Goal: Transaction & Acquisition: Purchase product/service

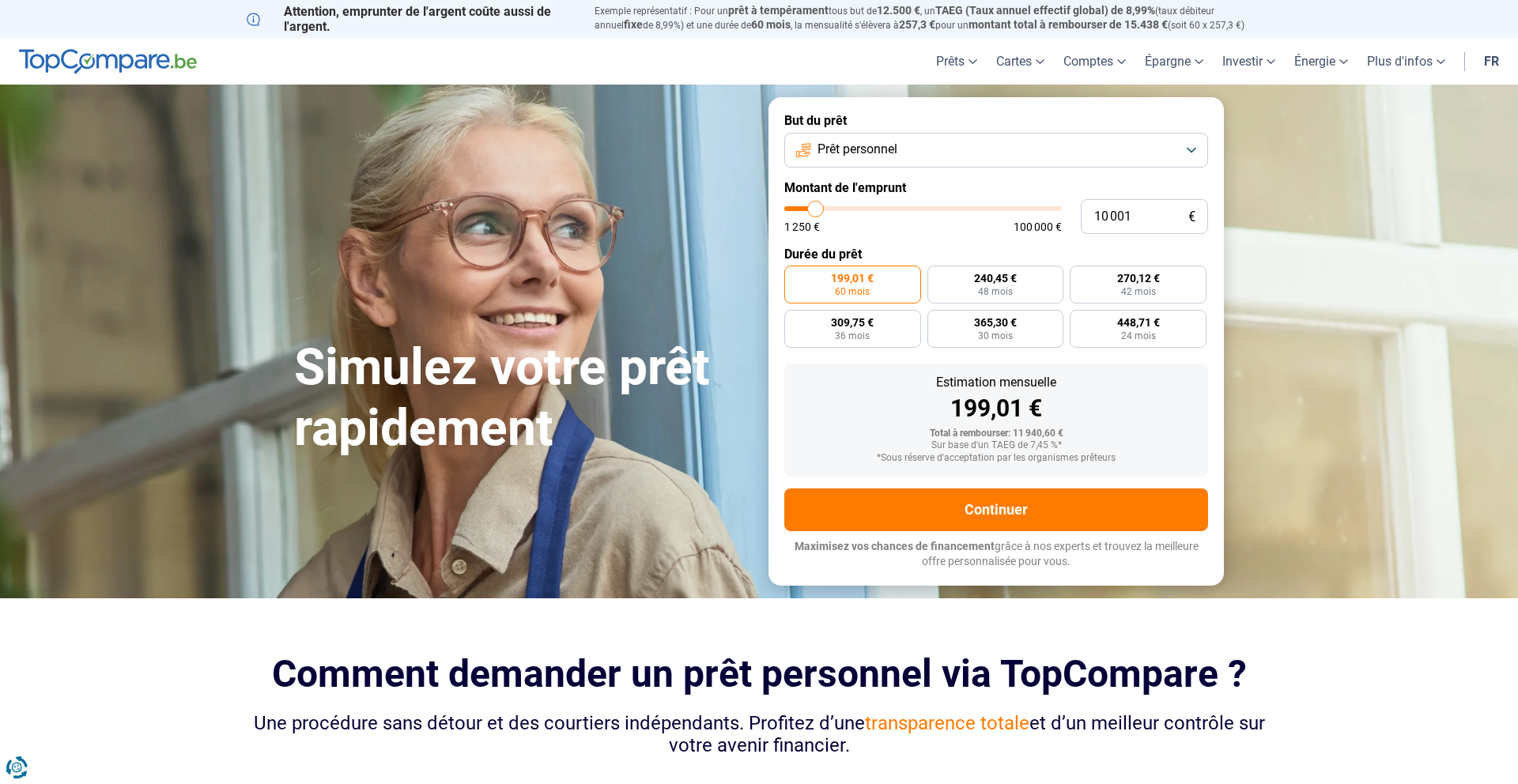
click at [913, 151] on button "Prêt personnel" at bounding box center [996, 149] width 423 height 35
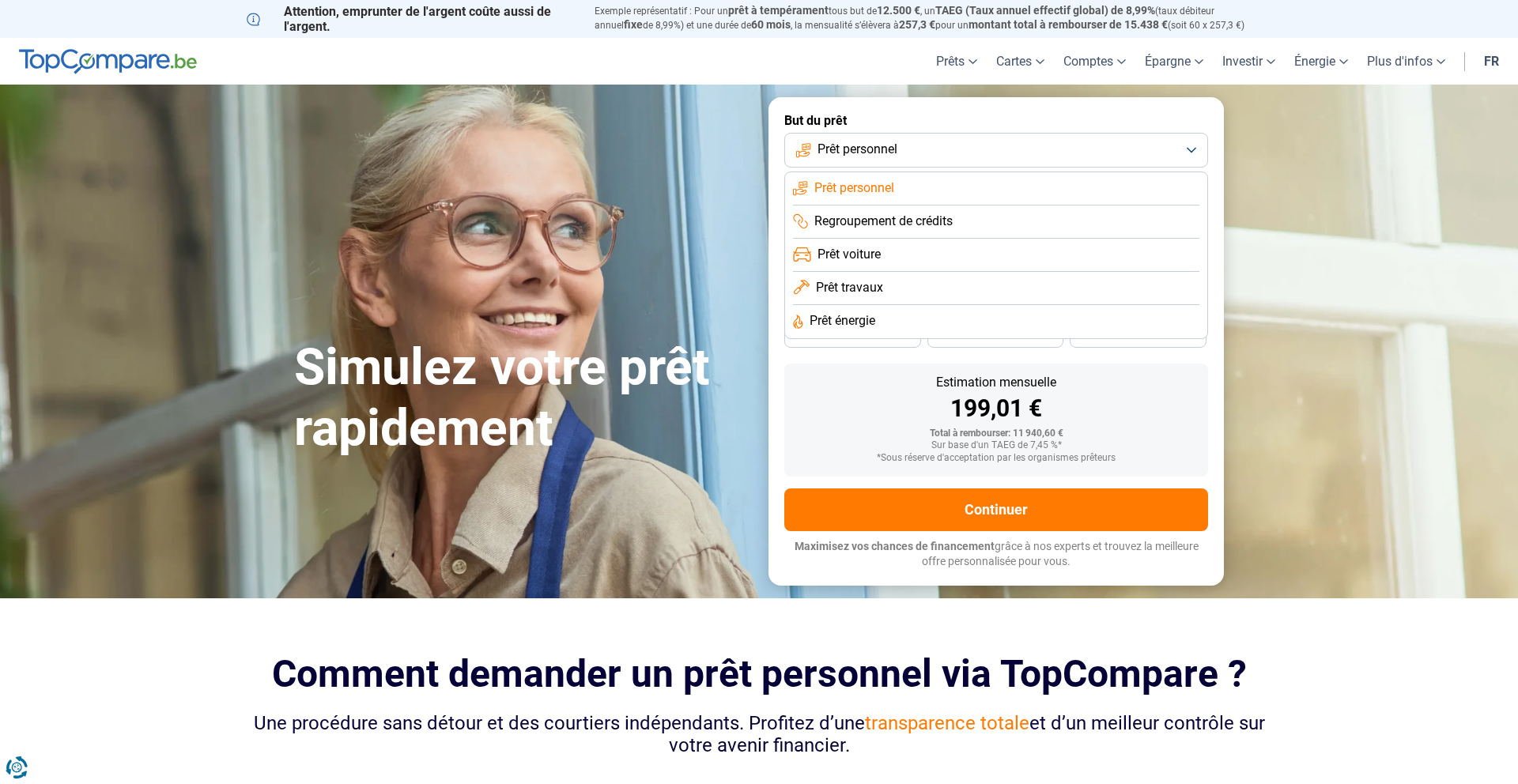
click at [896, 254] on li "Prêt voiture" at bounding box center [996, 255] width 407 height 33
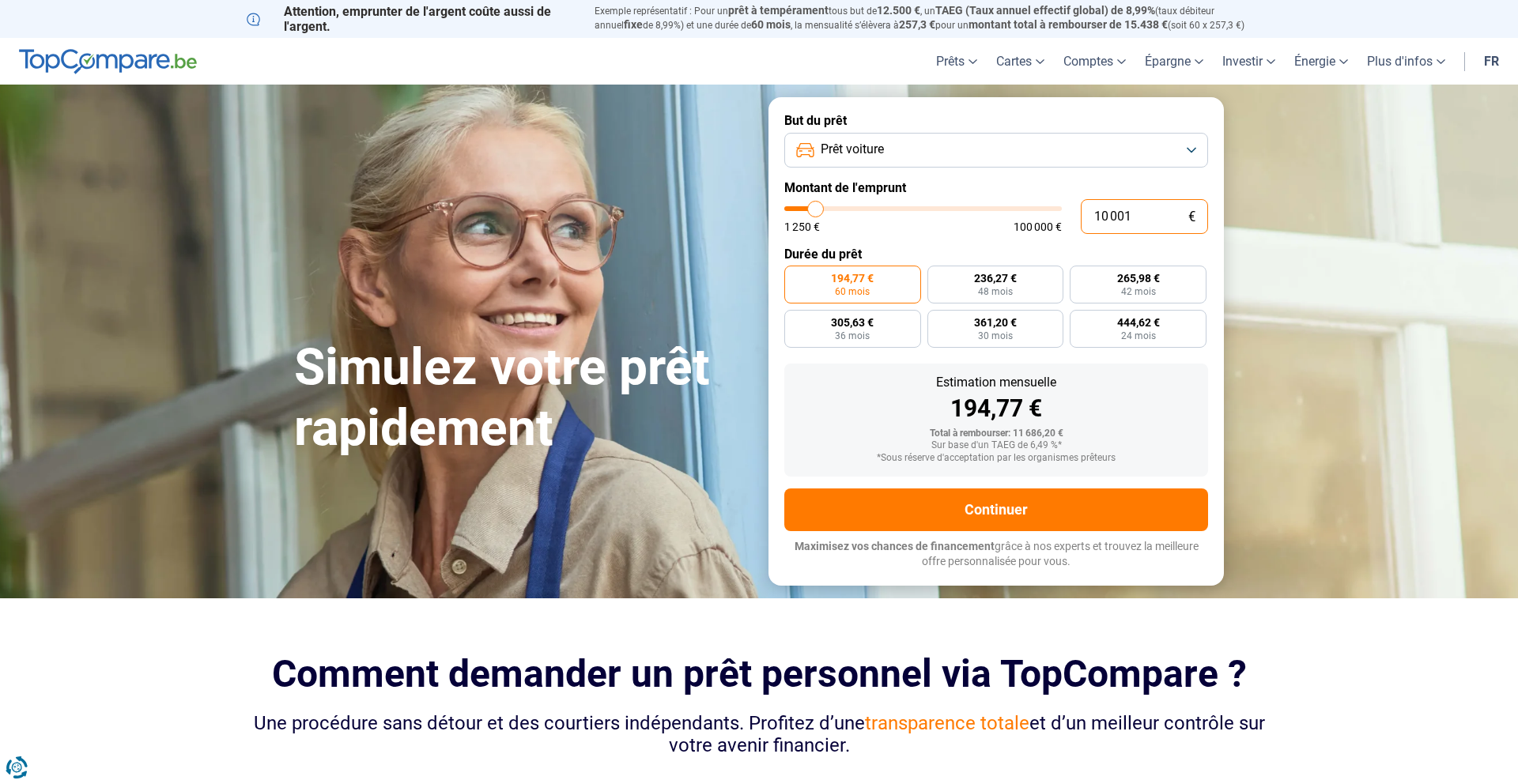
click at [1144, 209] on input "10 001" at bounding box center [1144, 216] width 127 height 35
click at [1144, 210] on input "10 001" at bounding box center [1144, 216] width 127 height 35
type input "1"
type input "1250"
type input "1 250"
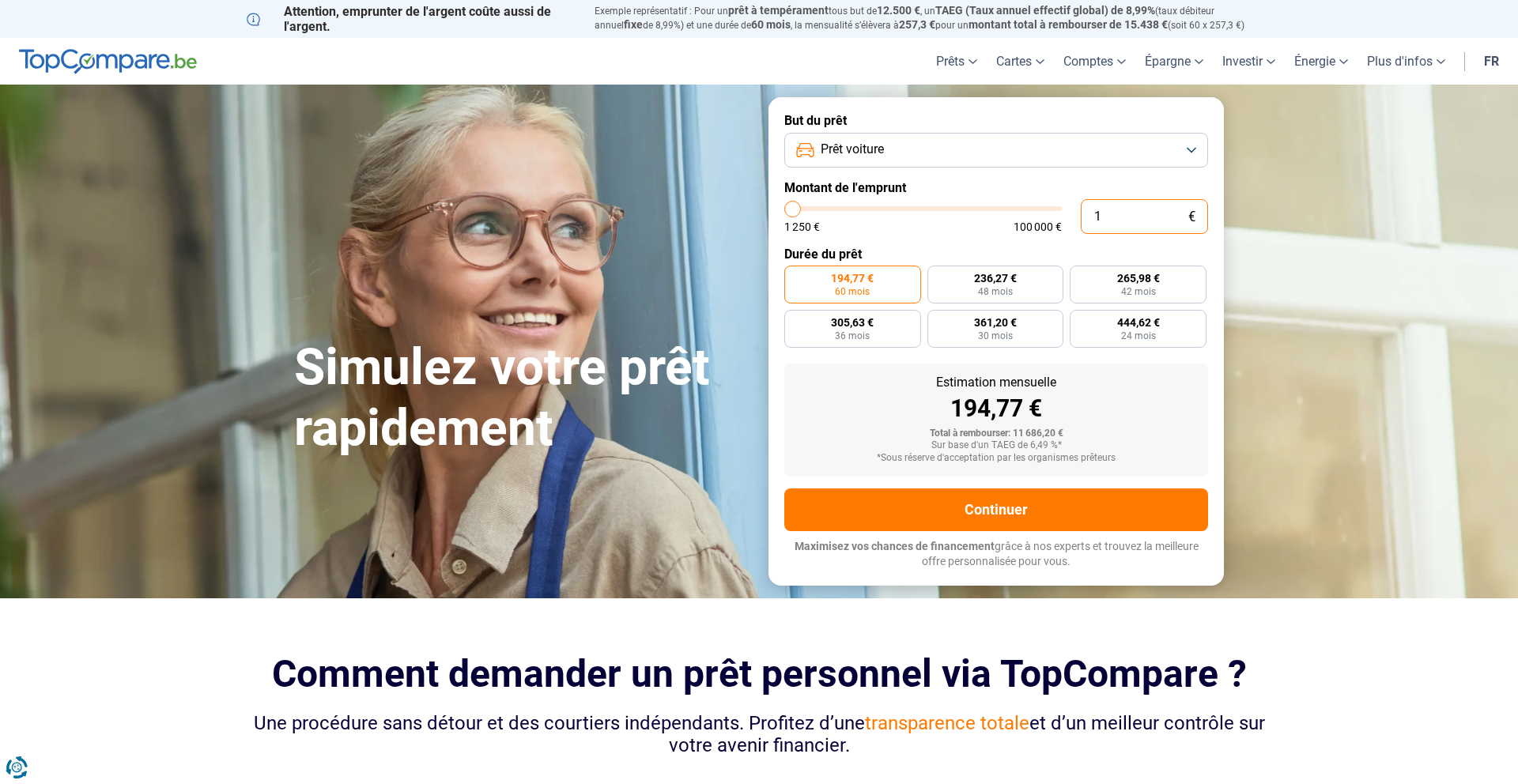
type input "1250"
radio input "true"
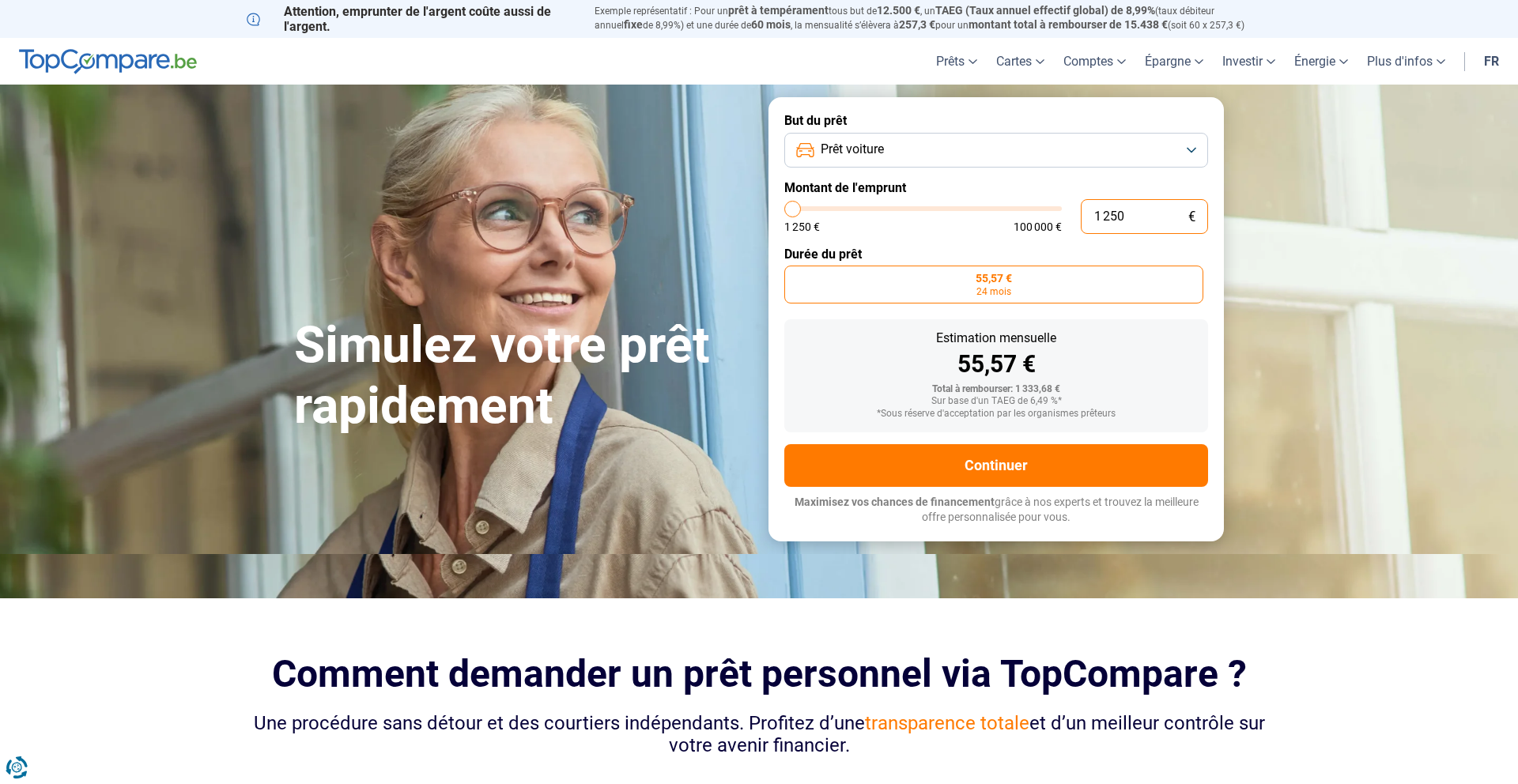
type input "12 506"
type input "12500"
type input "125 065"
type input "100000"
type input "100 000"
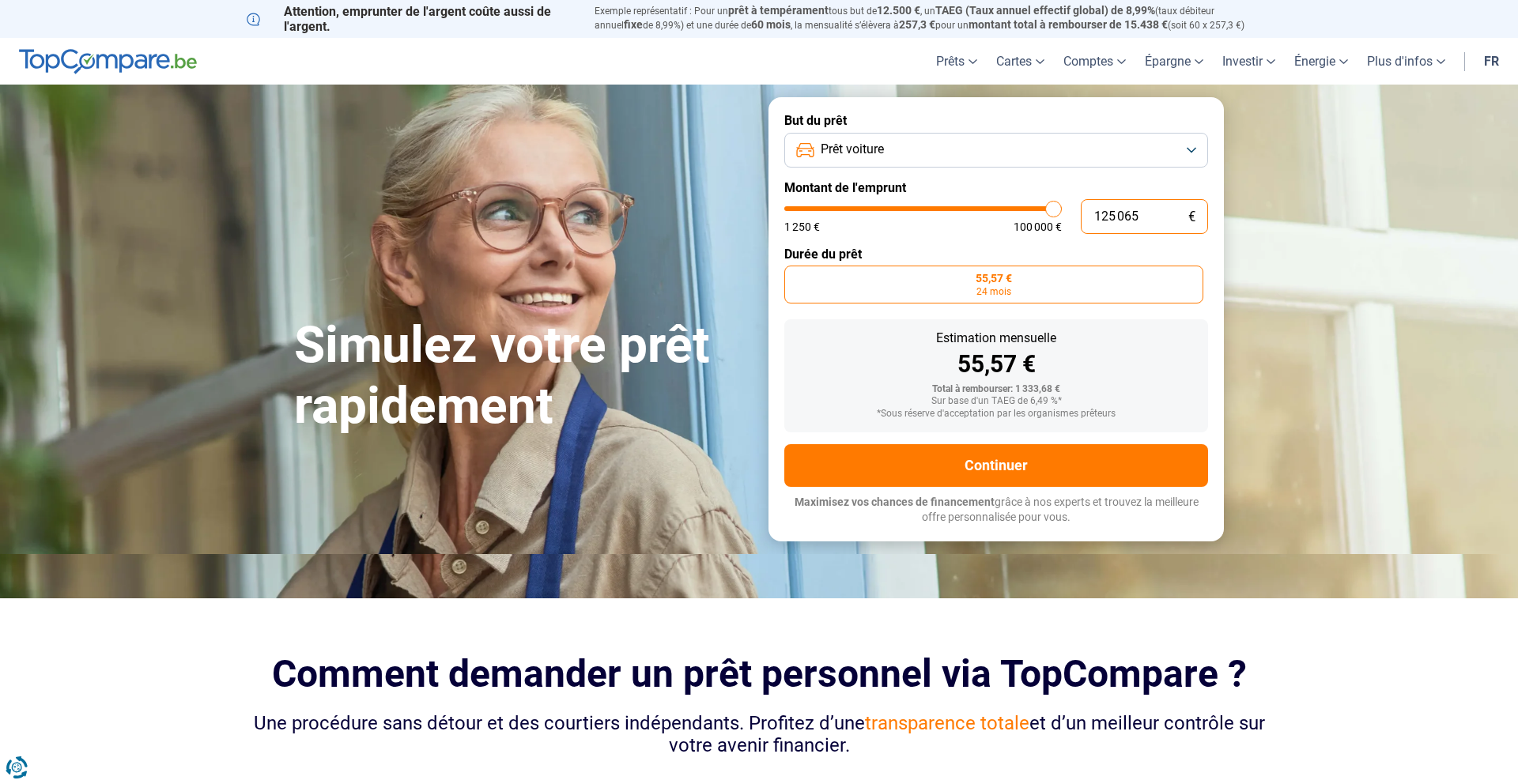
type input "100000"
radio input "false"
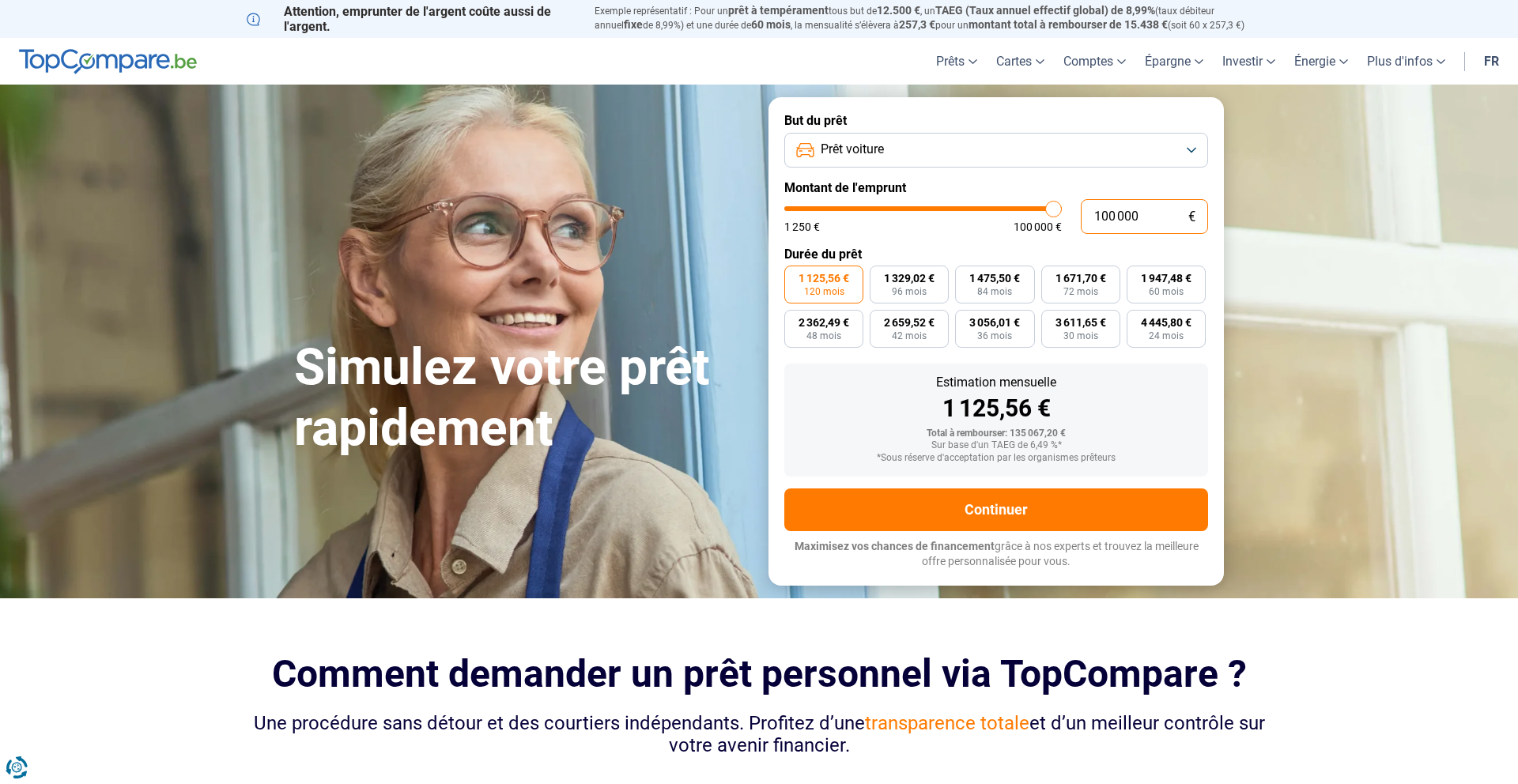
type input "10 000"
type input "10000"
type input "1 000"
type input "1250"
type input "100"
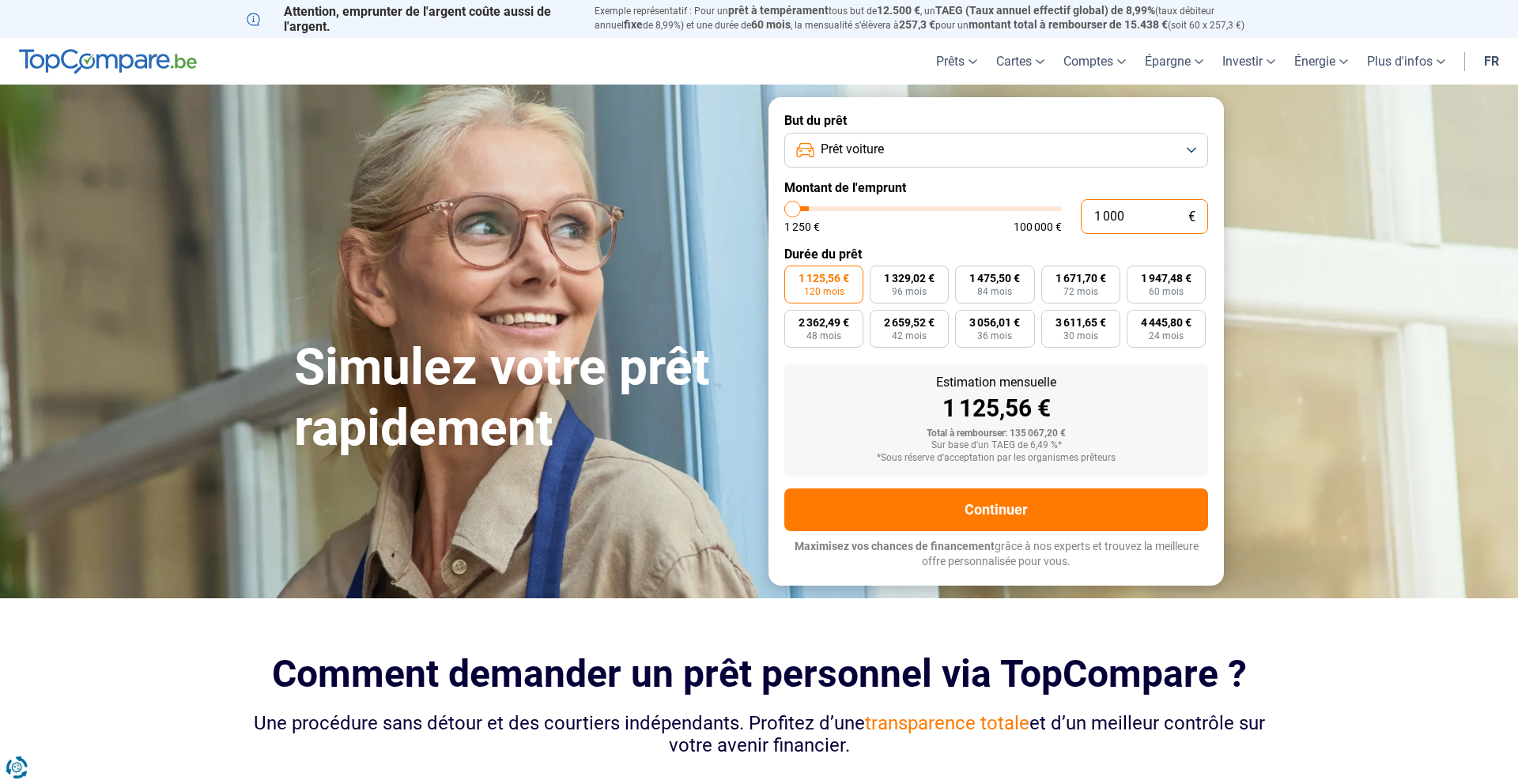
type input "1250"
type input "10"
type input "1250"
type input "1"
type input "1250"
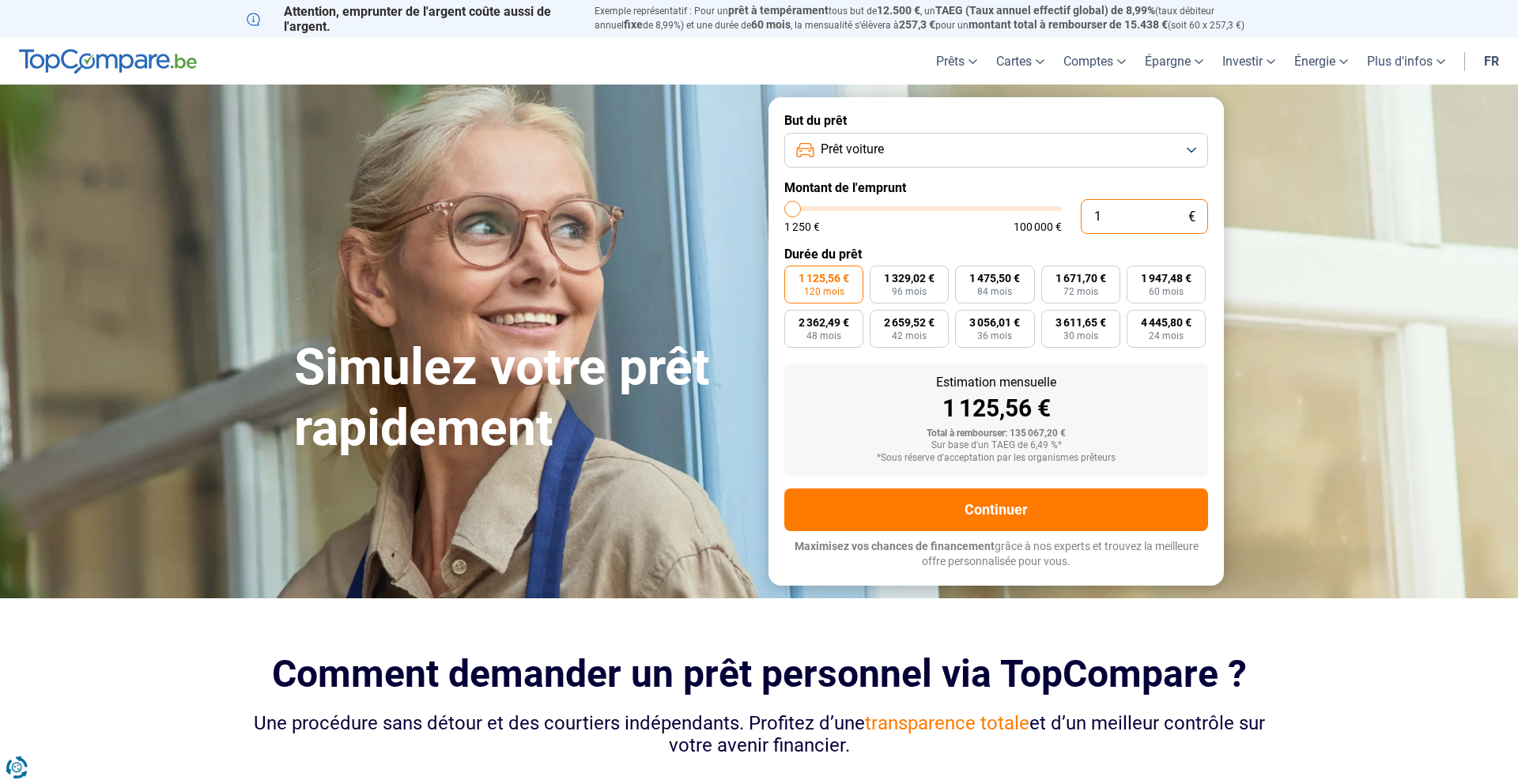
type input "0"
type input "1250"
type input "1 250"
type input "1250"
radio input "true"
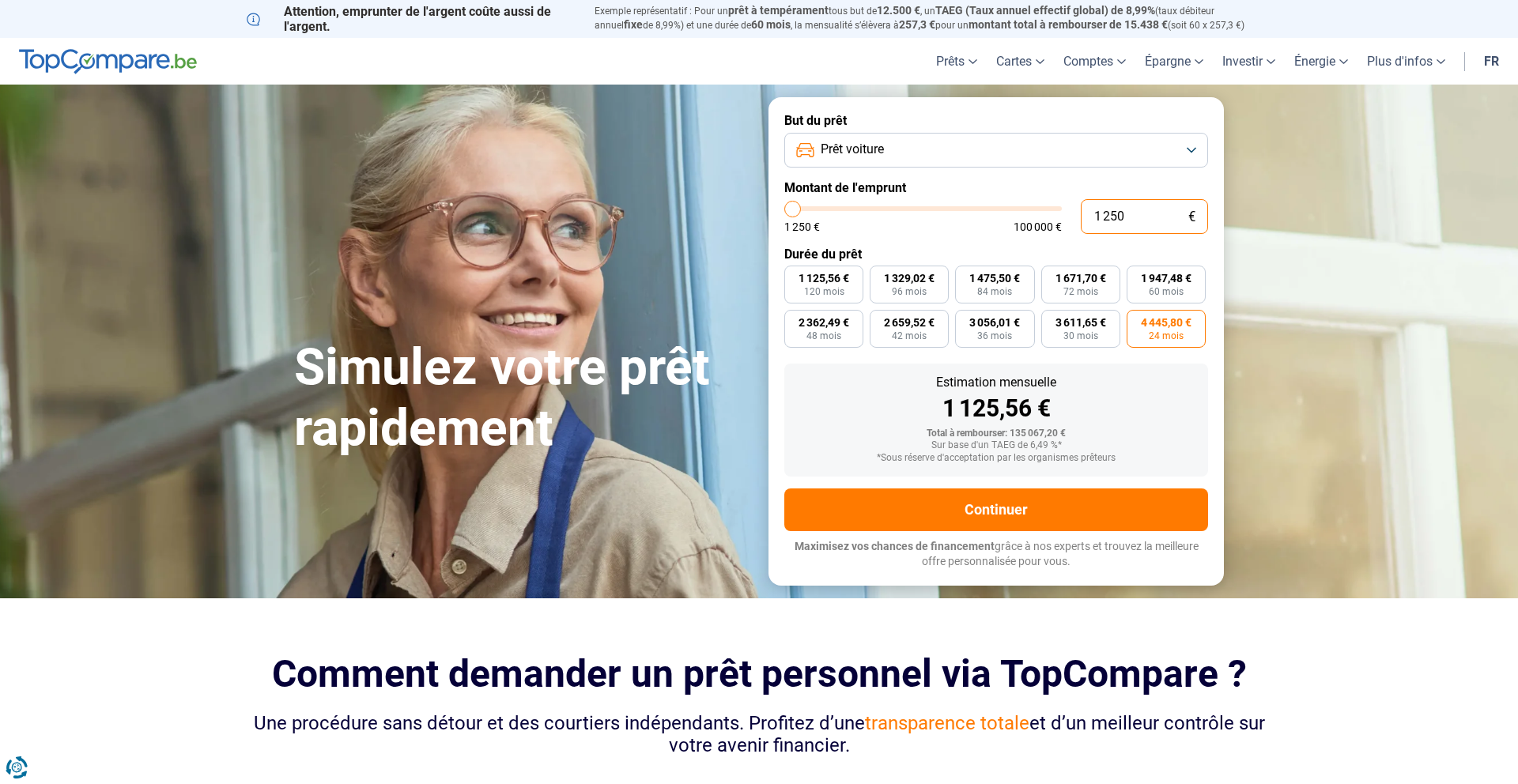
type input "12 501"
type input "12500"
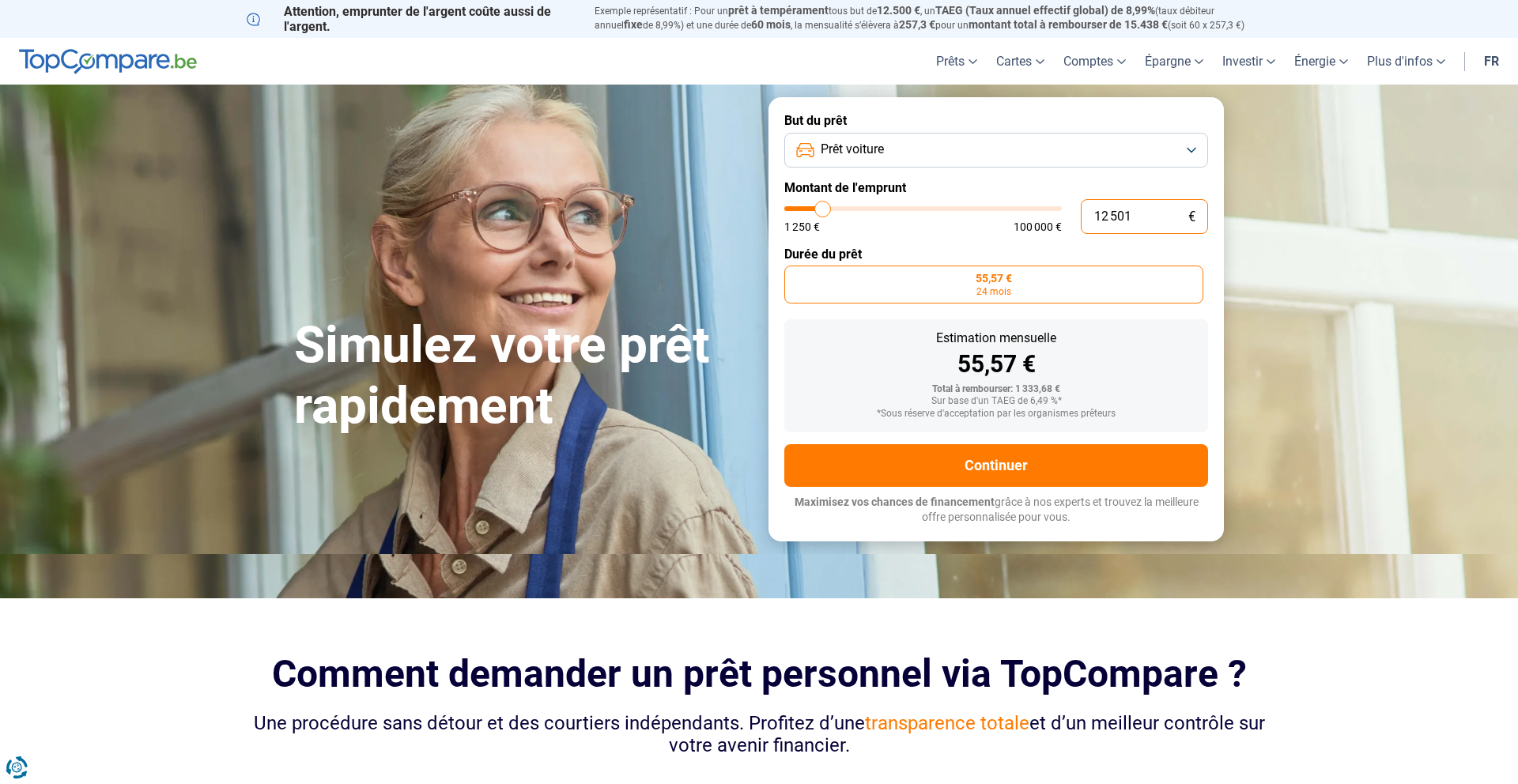
type input "125 016"
type input "100000"
type input "100 000"
type input "100000"
radio input "false"
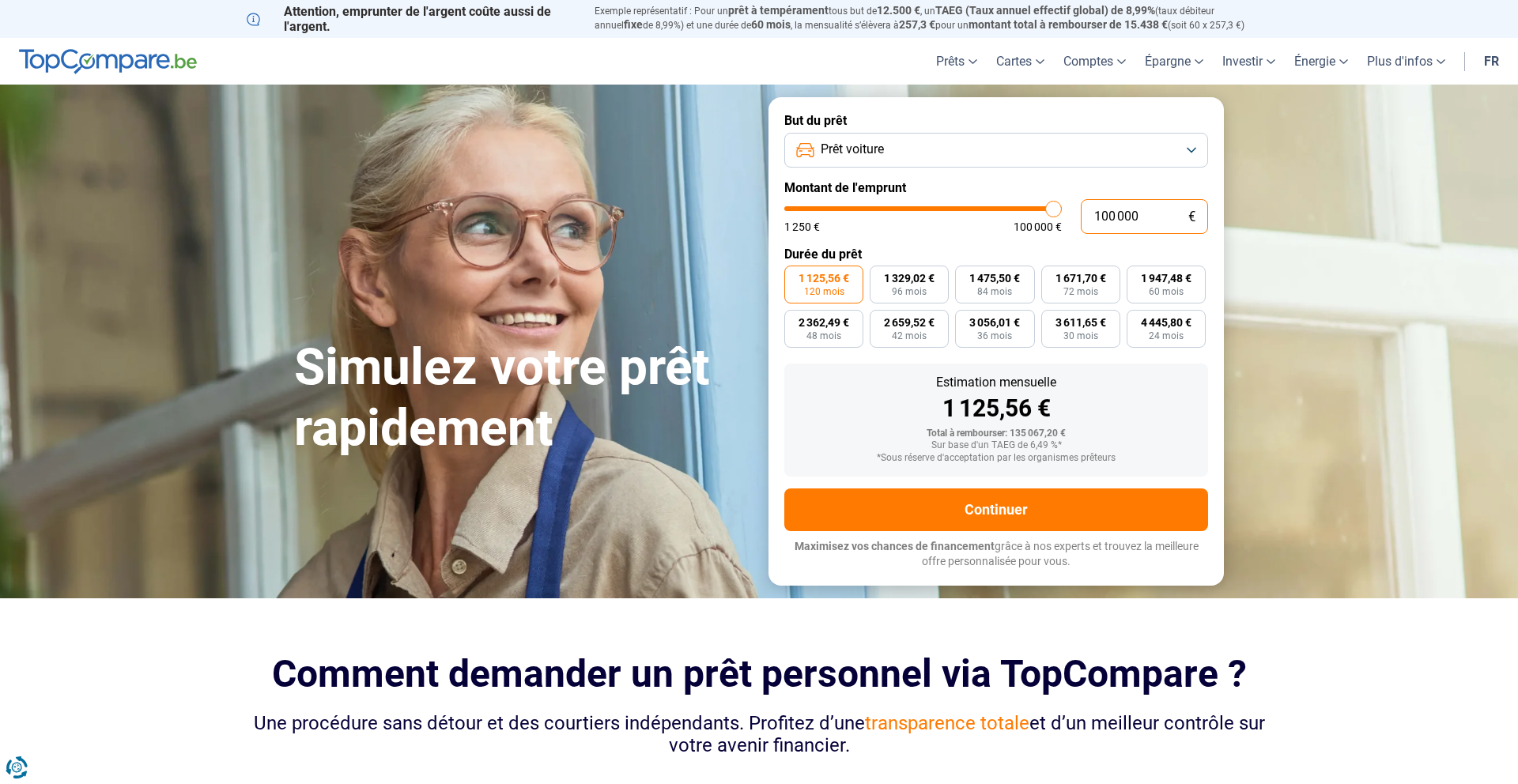
type input "10 000"
type input "10000"
type input "1 000"
type input "1250"
type input "100"
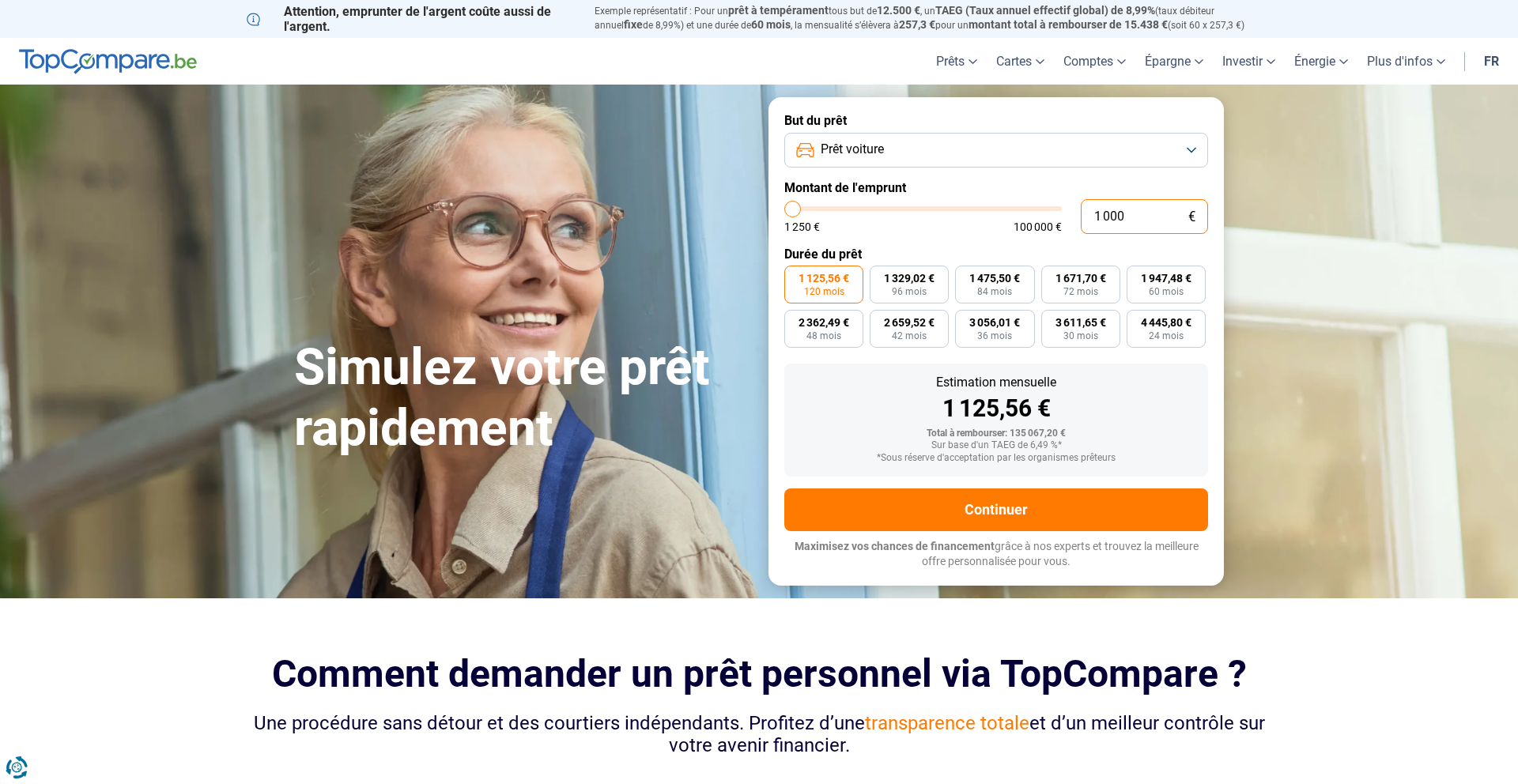
type input "1250"
type input "10"
type input "1250"
type input "1"
type input "1250"
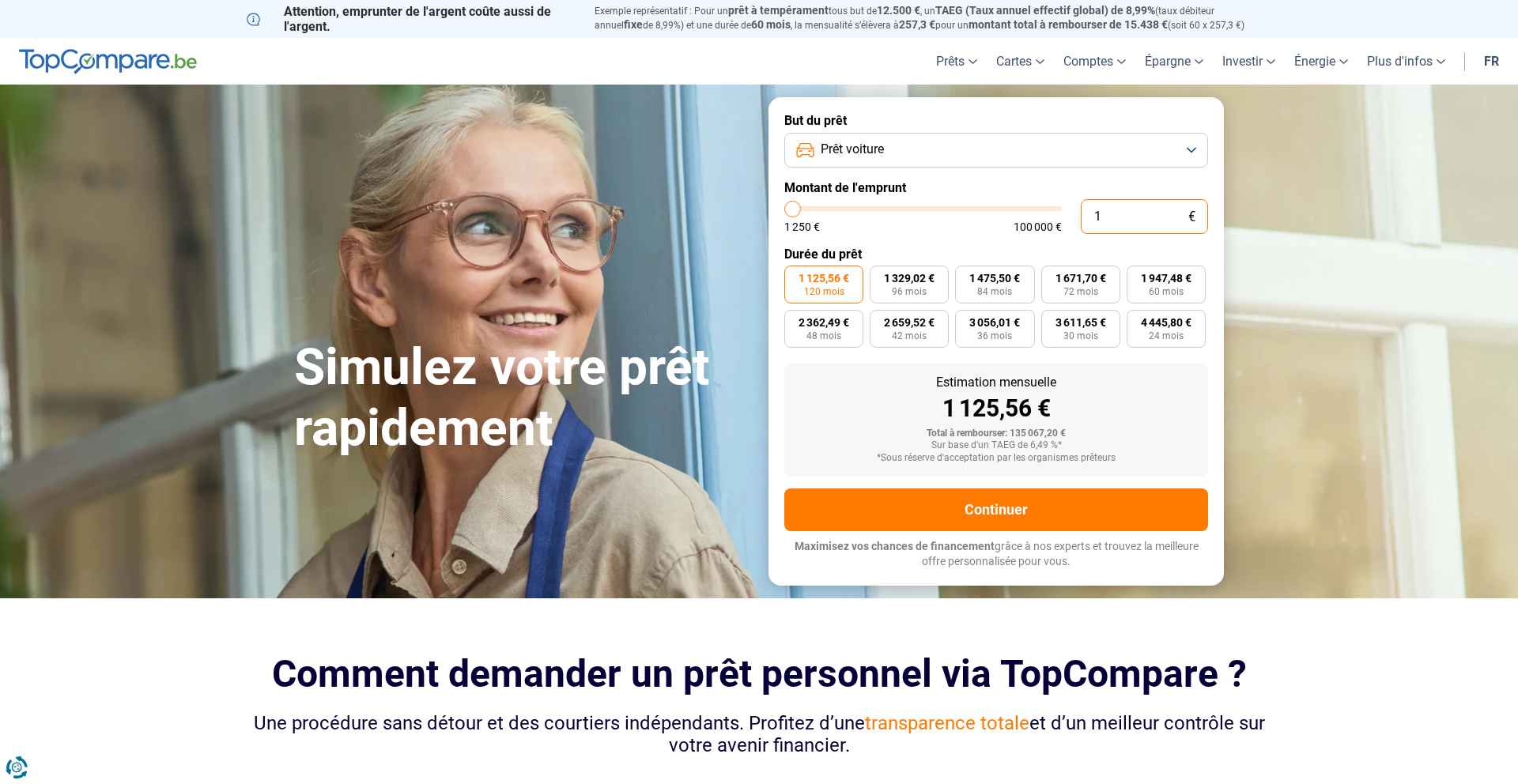
type input "16"
type input "1250"
type input "165"
type input "1250"
type input "1 250"
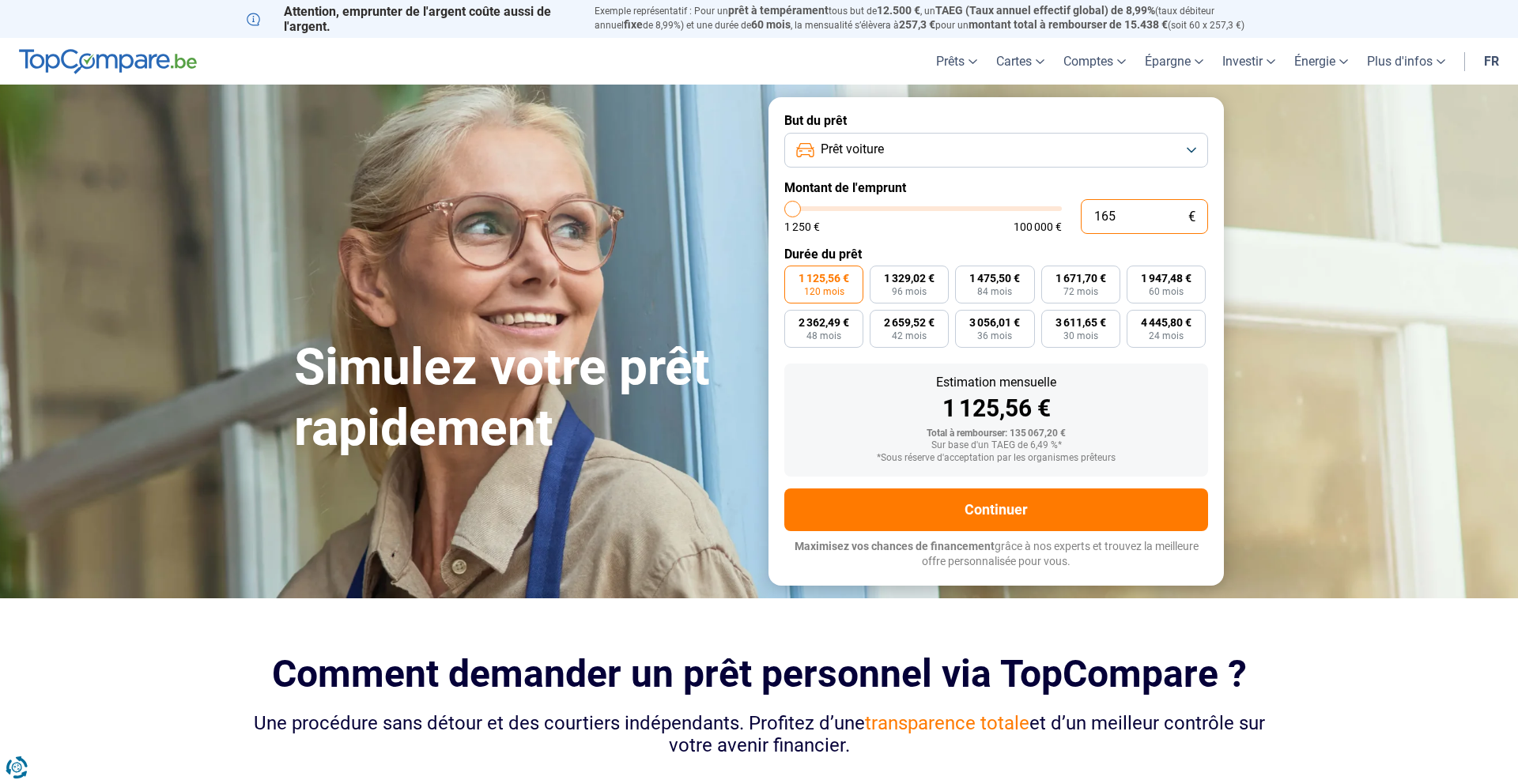
type input "1250"
radio input "true"
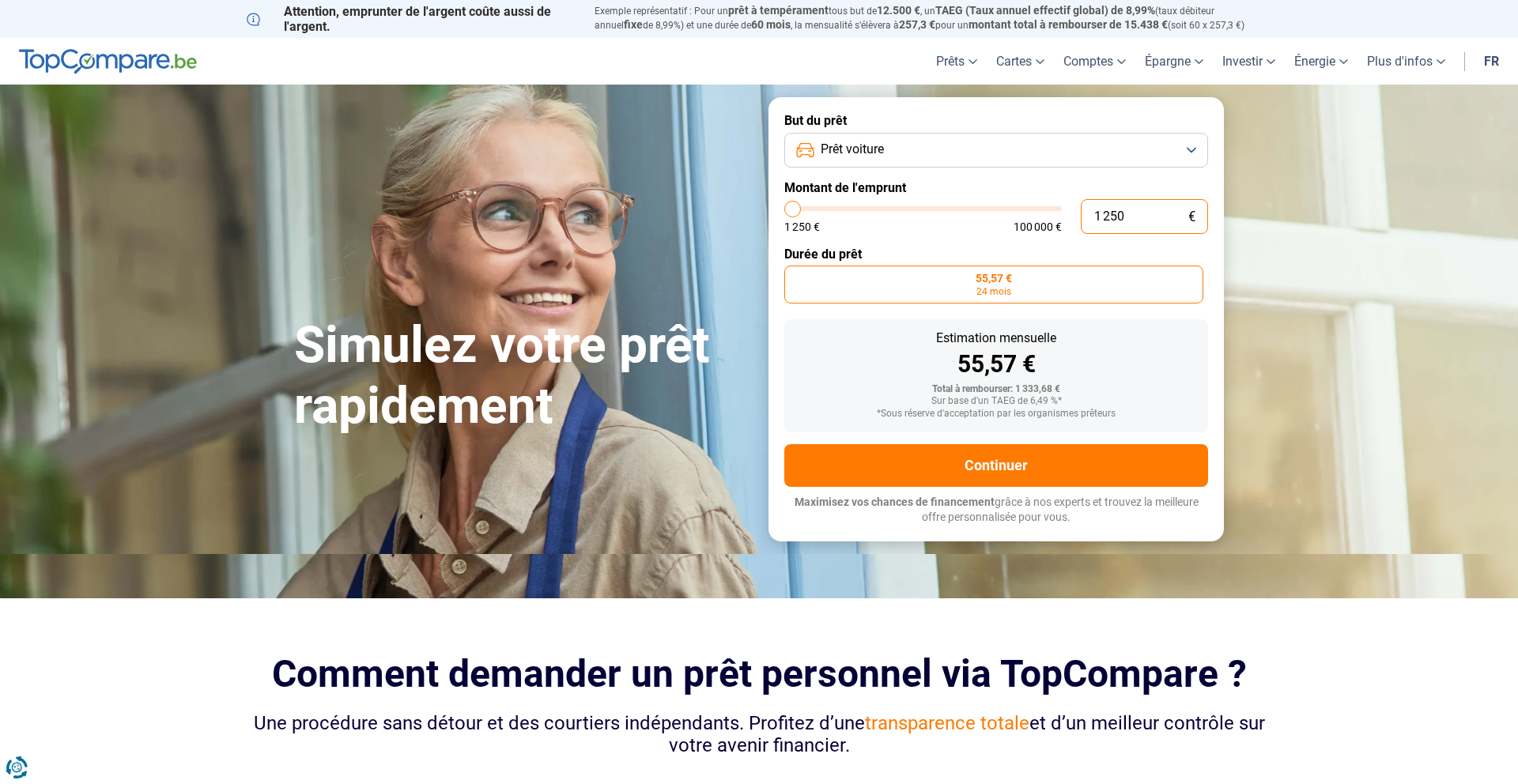
type input "12 500"
type input "12500"
radio input "false"
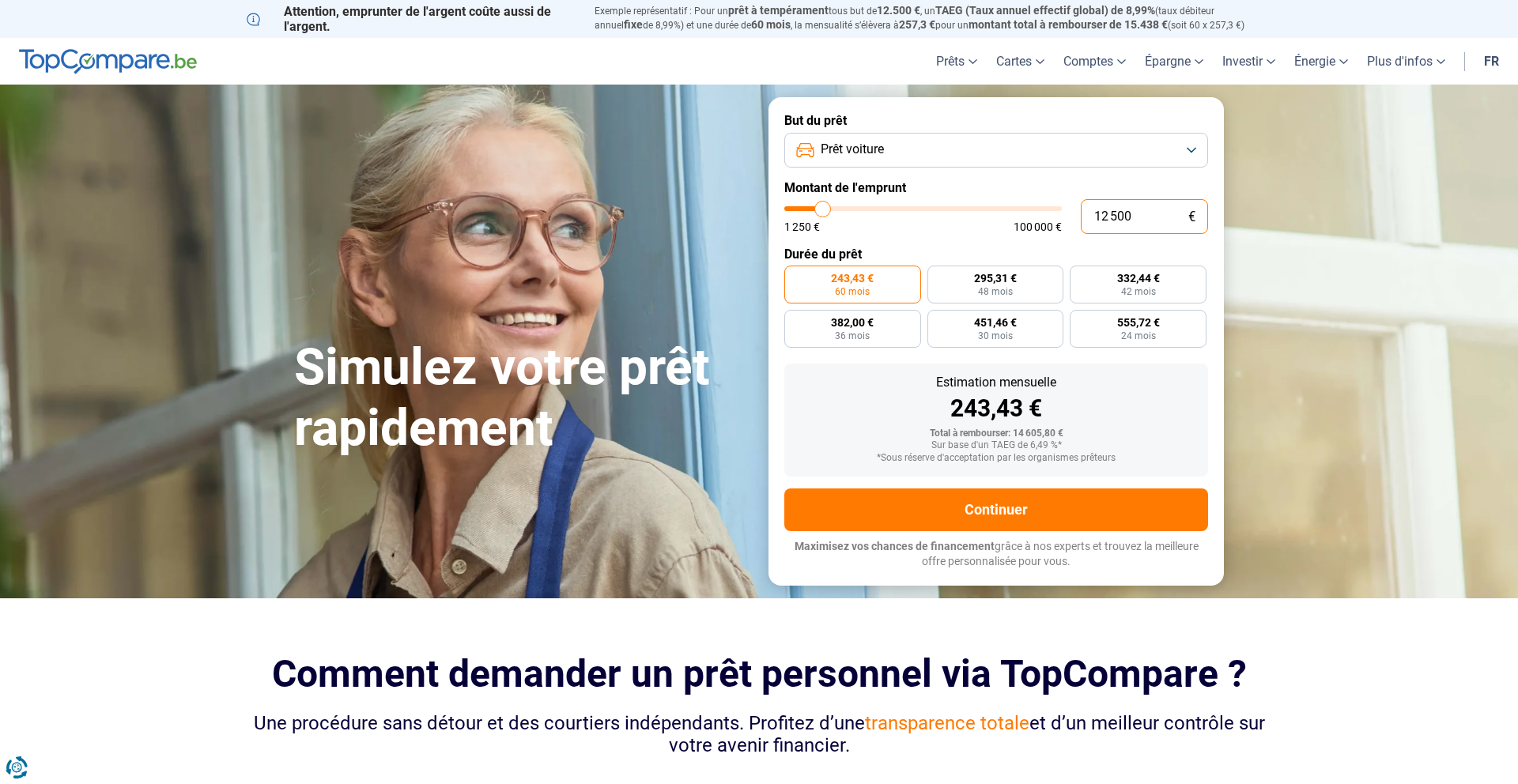
type input "1 500"
type input "1500"
radio input "true"
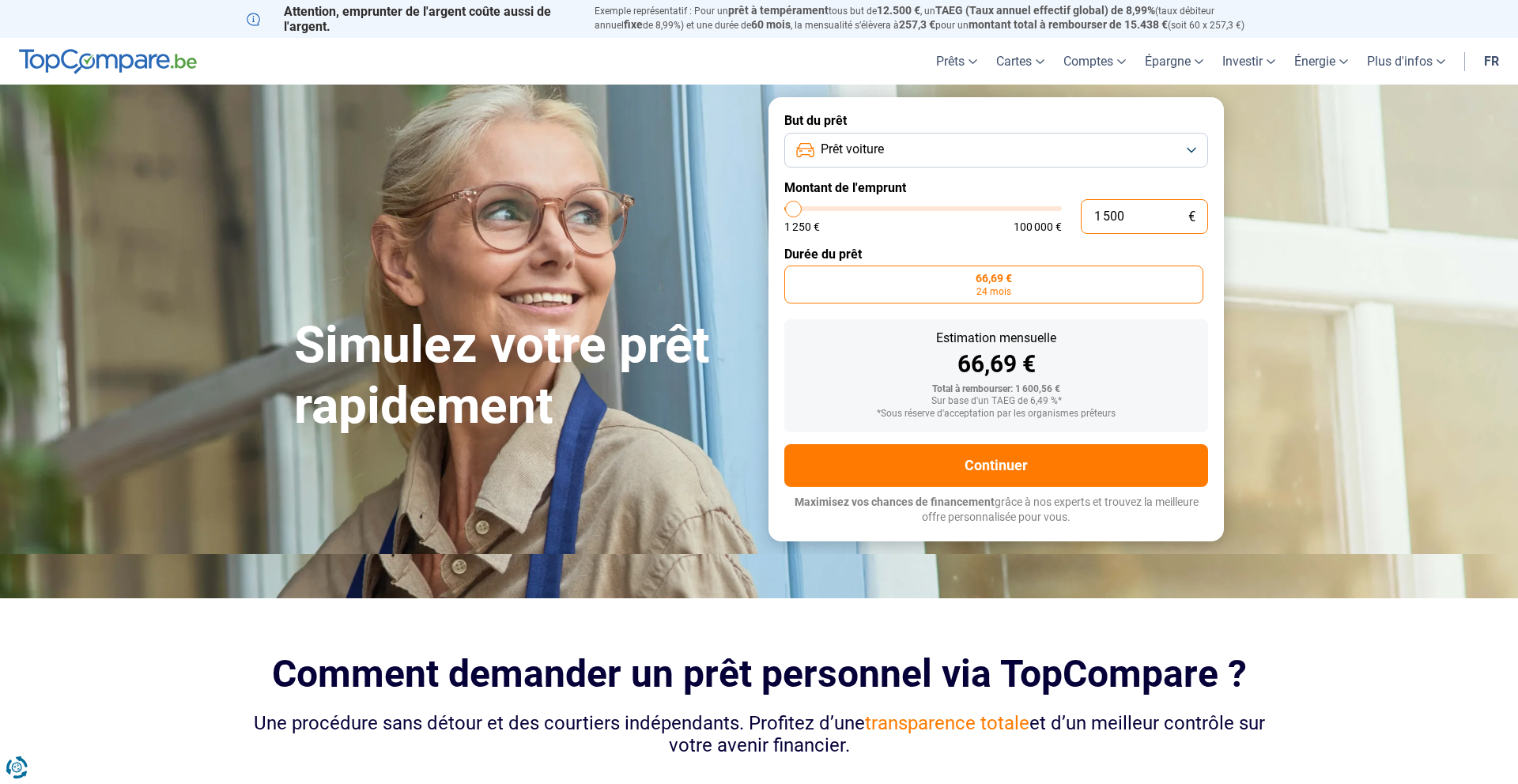
type input "16 500"
type input "16500"
radio input "false"
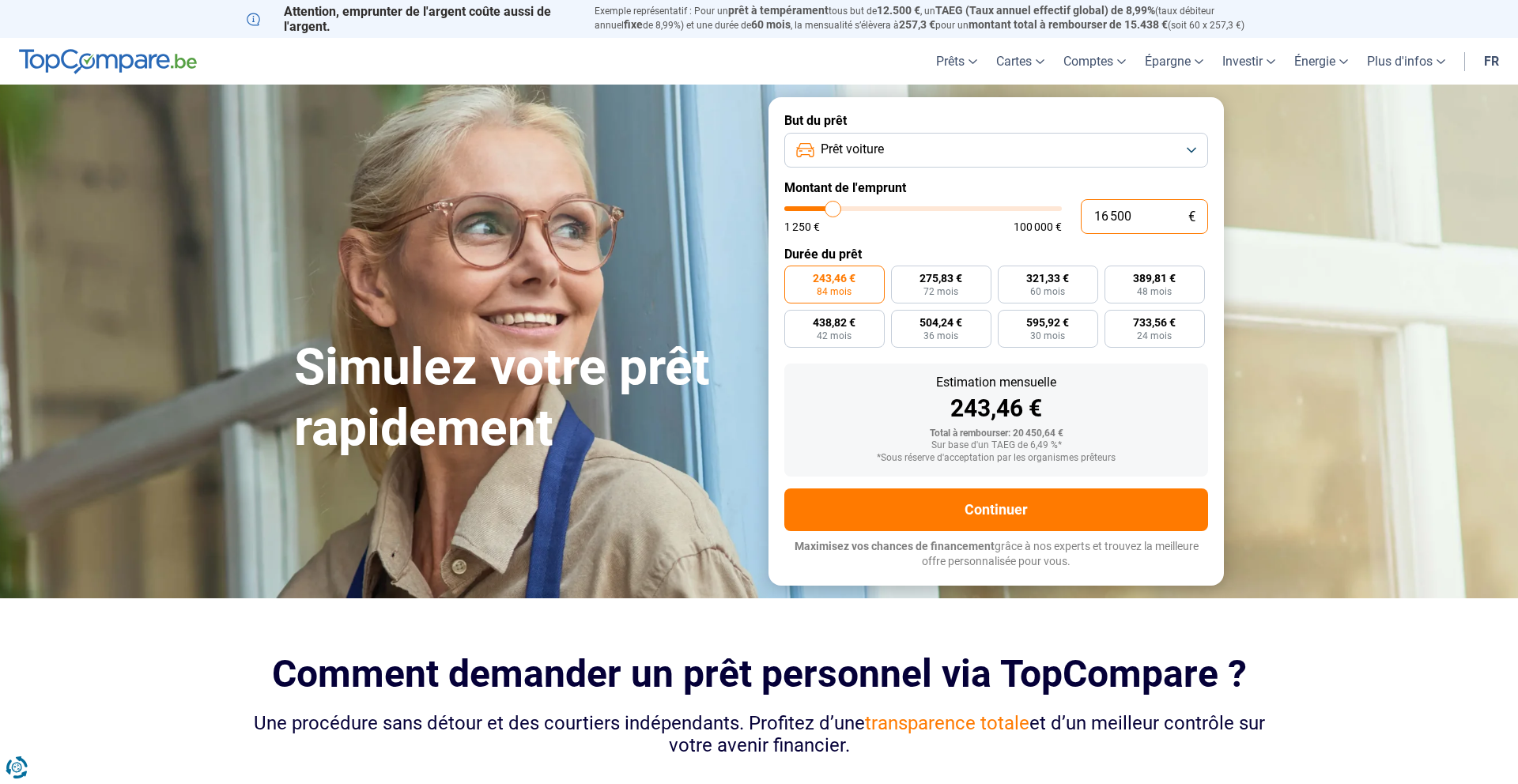
type input "16 500"
click at [1008, 410] on div "243,46 €" at bounding box center [996, 409] width 399 height 24
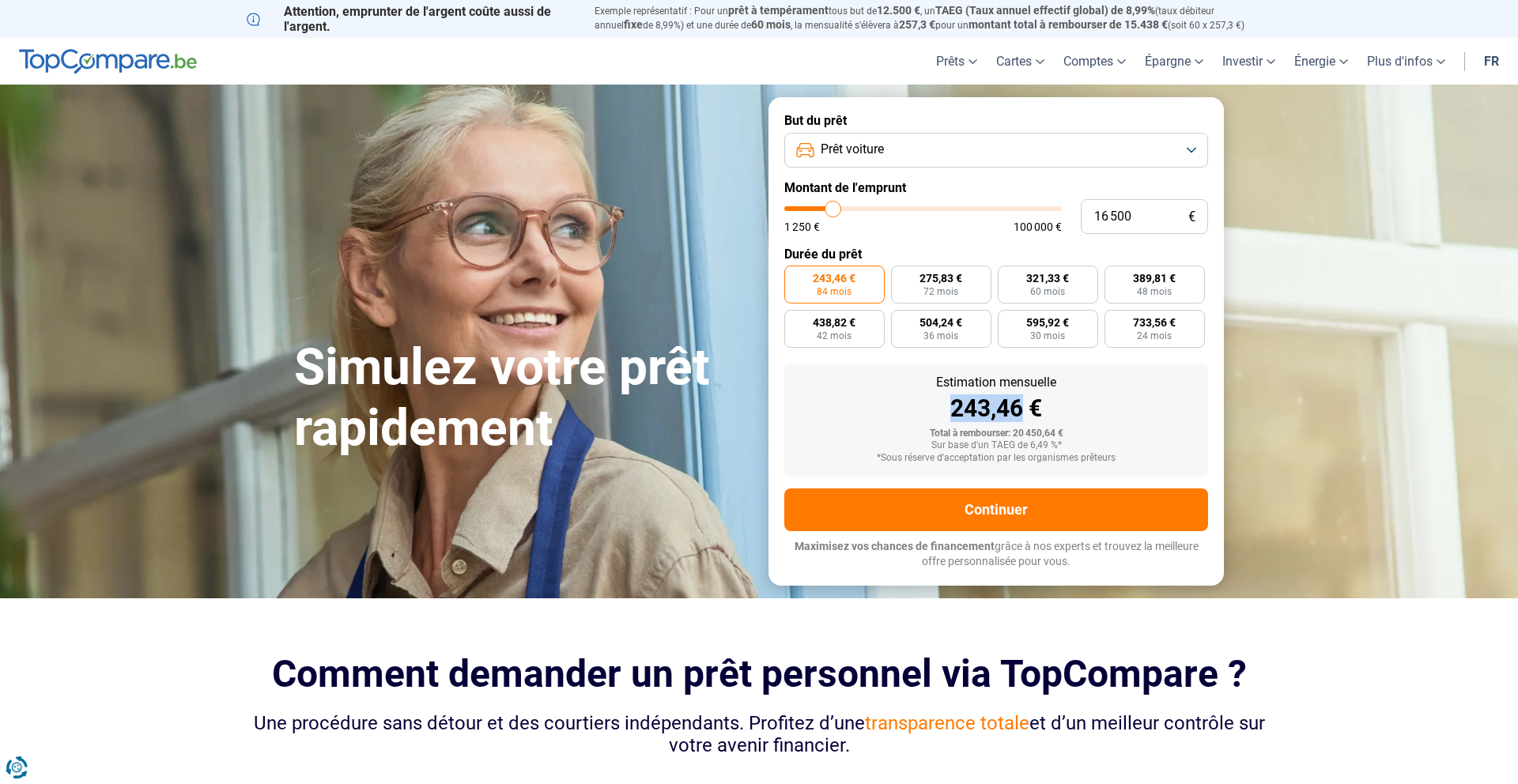
click at [1008, 410] on div "243,46 €" at bounding box center [996, 409] width 399 height 24
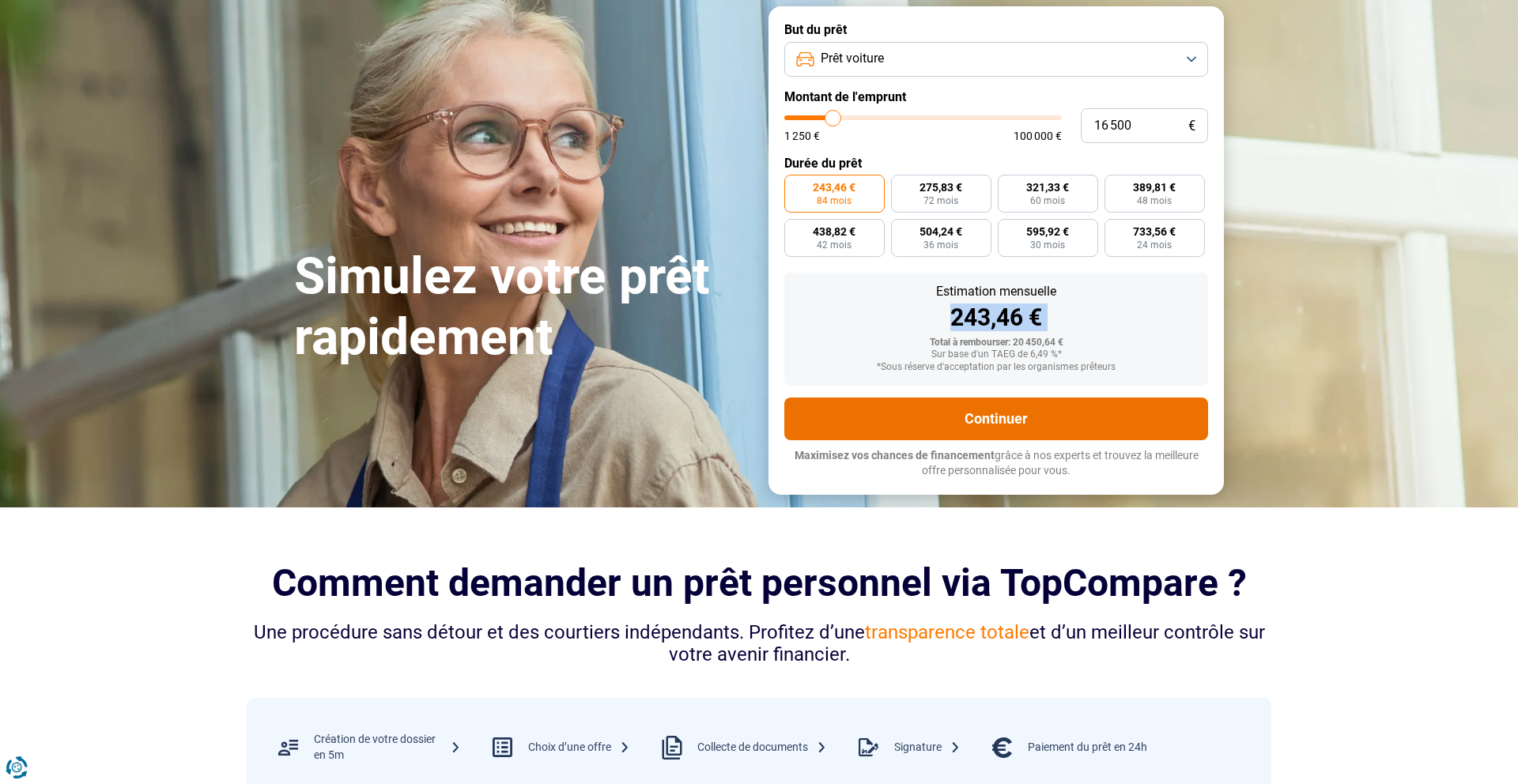
scroll to position [92, 0]
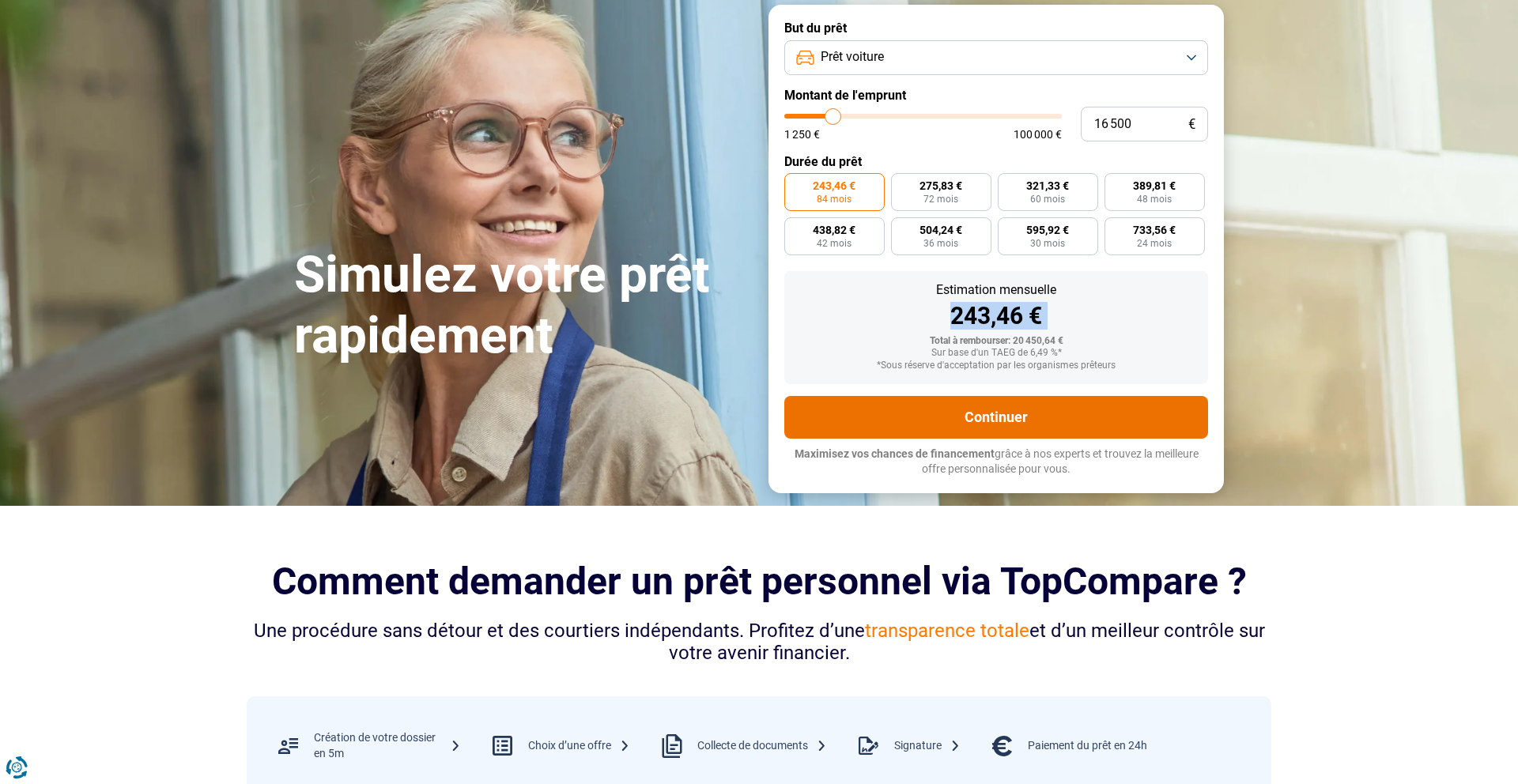
click at [923, 402] on button "Continuer" at bounding box center [996, 417] width 423 height 43
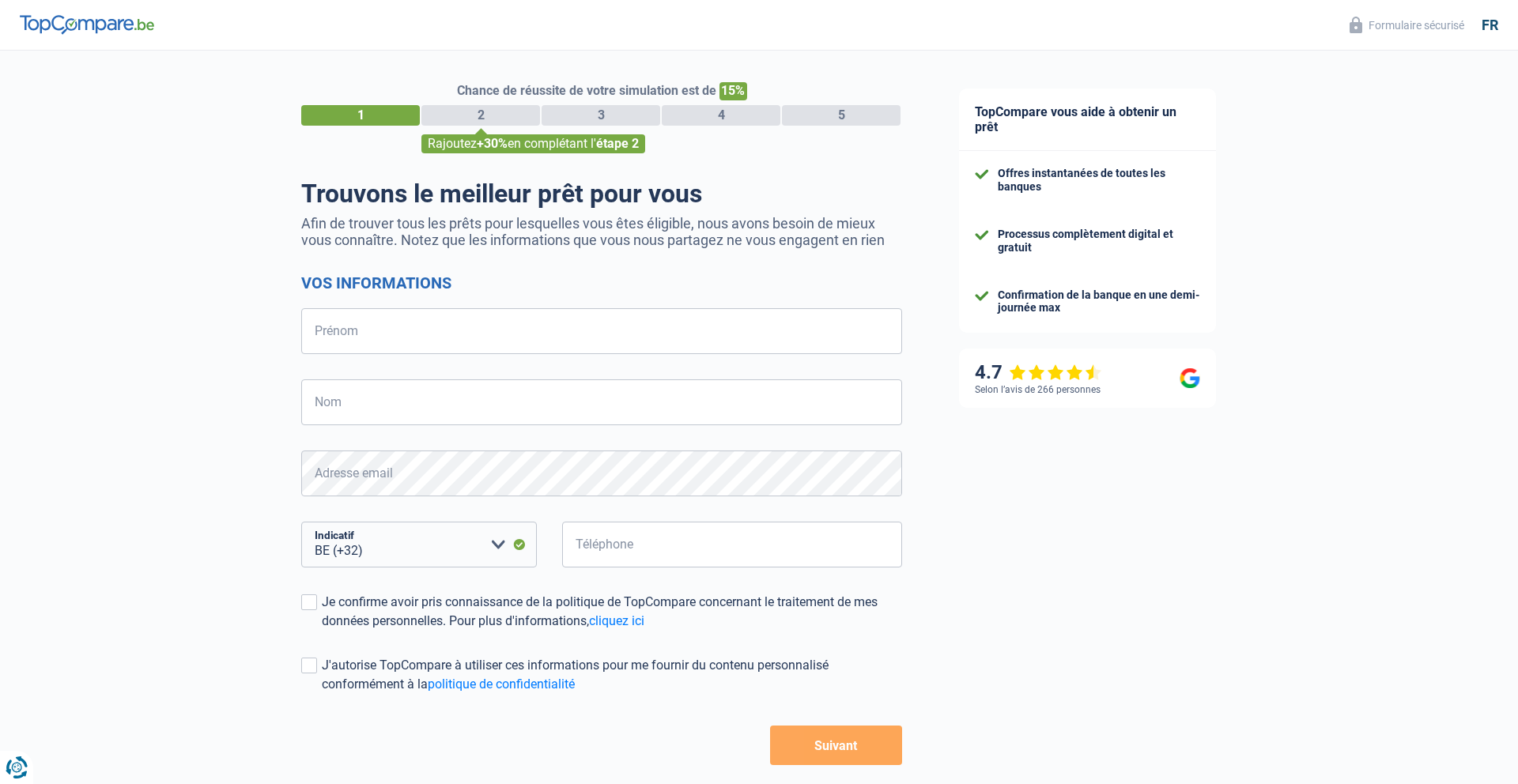
select select "32"
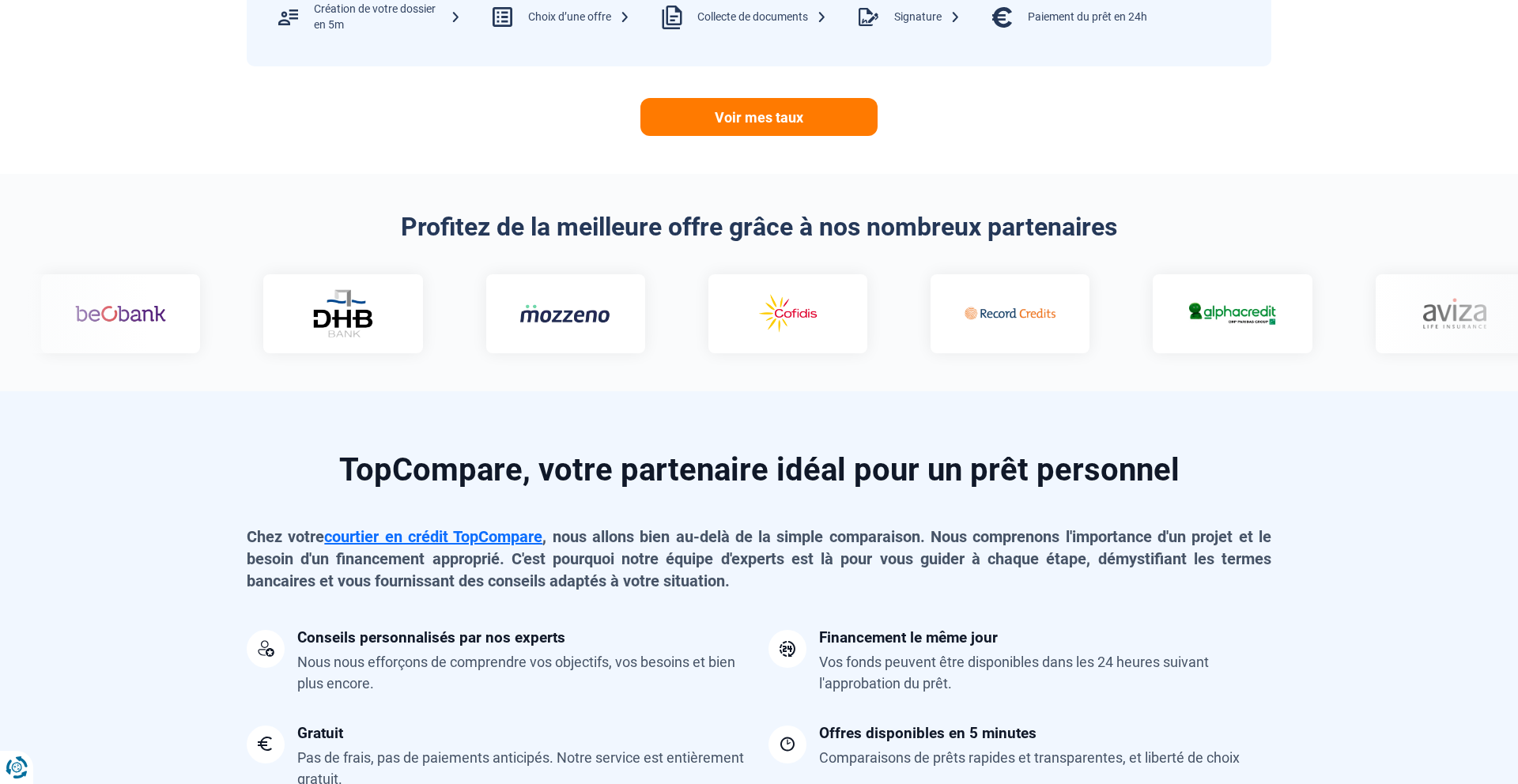
scroll to position [818, 0]
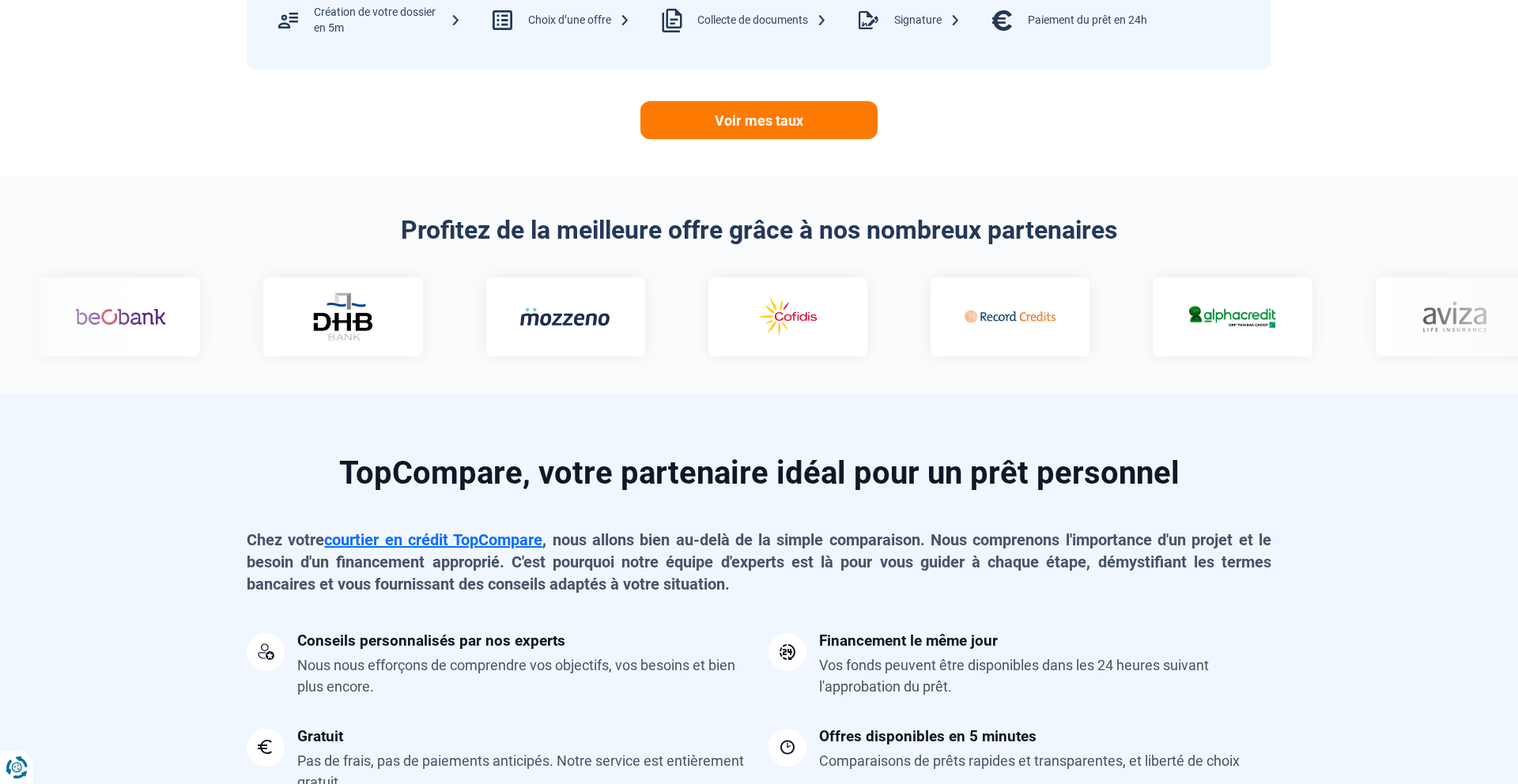
click at [1185, 328] on img at bounding box center [1230, 316] width 91 height 27
click at [1185, 306] on img at bounding box center [1230, 316] width 91 height 27
